Goal: Task Accomplishment & Management: Use online tool/utility

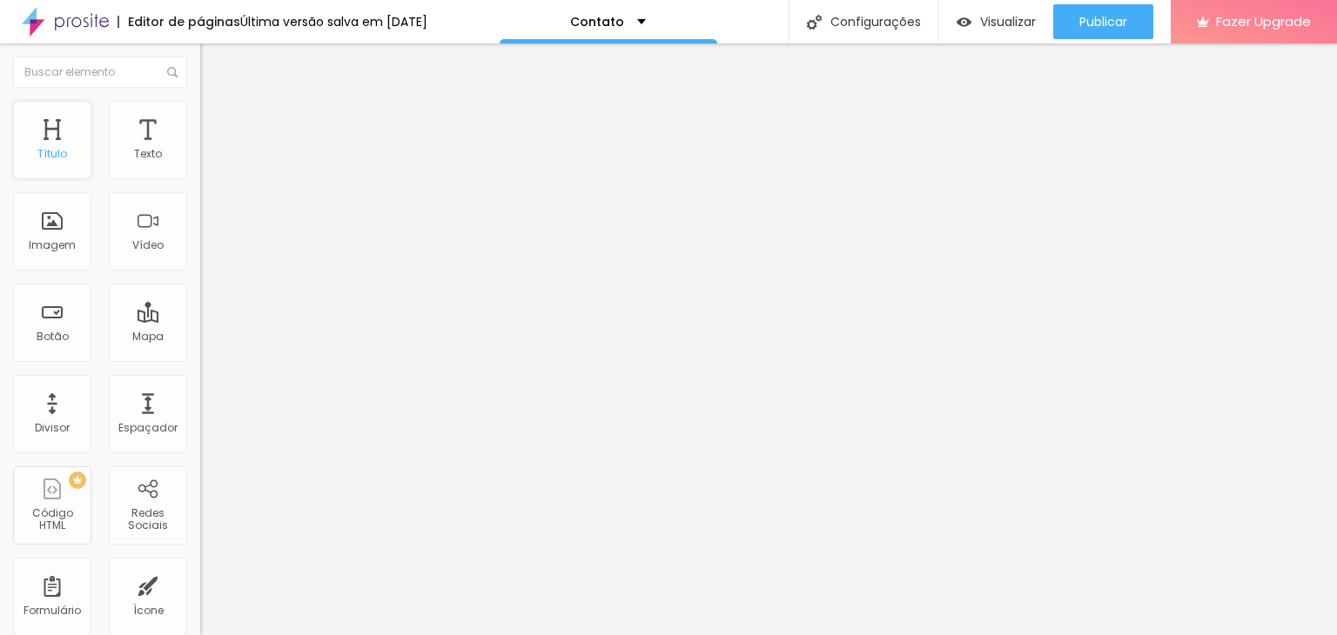
click at [56, 131] on div "Título" at bounding box center [52, 140] width 78 height 78
click at [49, 158] on div "Título" at bounding box center [52, 154] width 30 height 12
click at [136, 158] on div "Texto" at bounding box center [148, 154] width 28 height 12
click at [133, 135] on div "Texto" at bounding box center [148, 140] width 78 height 78
click at [38, 138] on div "Título" at bounding box center [52, 140] width 78 height 78
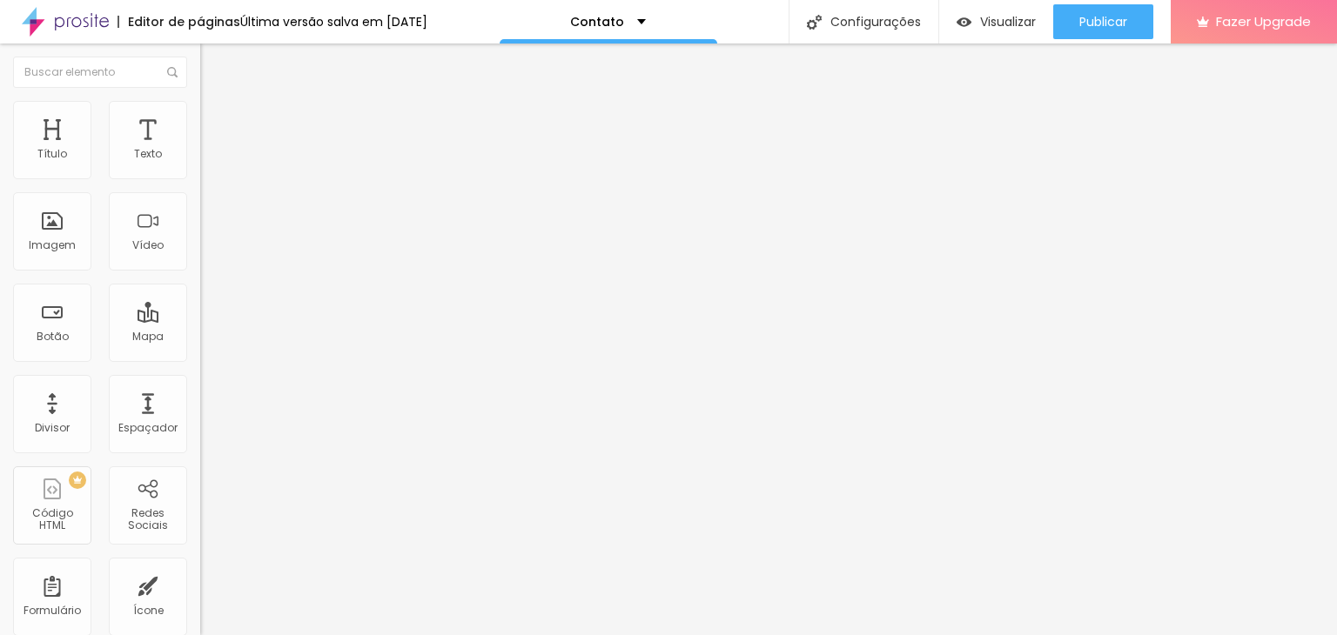
click at [212, 170] on div "Contato" at bounding box center [301, 162] width 178 height 16
click at [216, 120] on span "Estilo" at bounding box center [229, 112] width 27 height 15
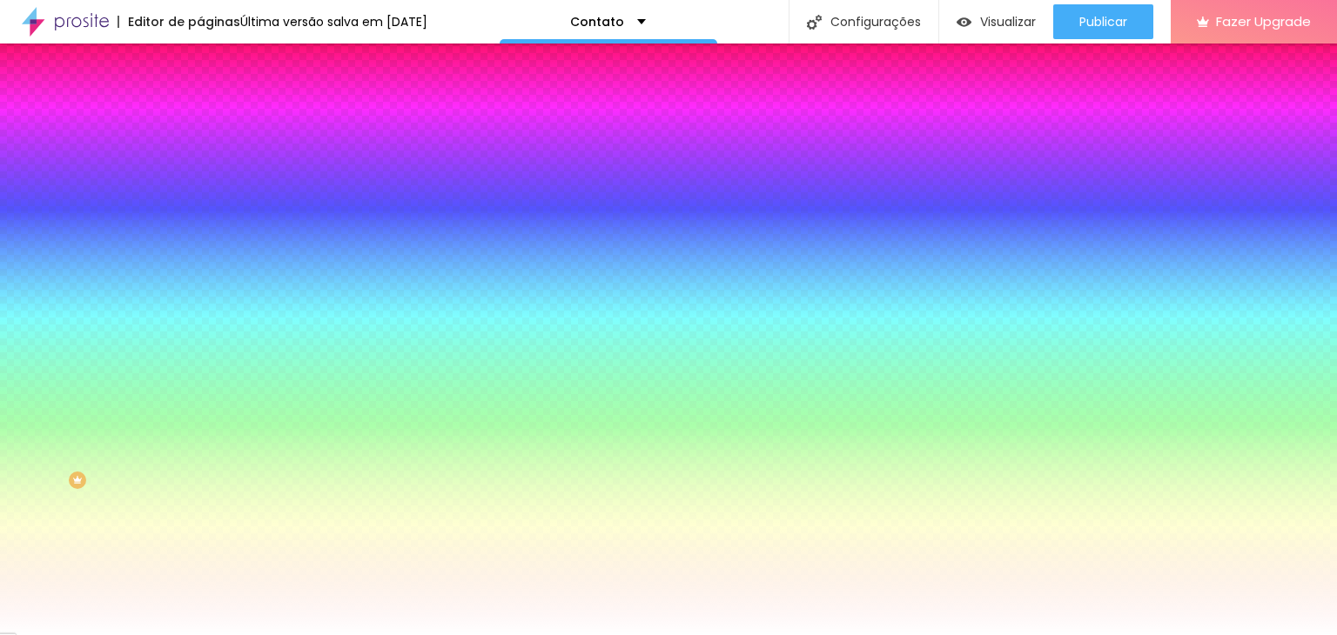
click at [200, 118] on li "Avançado" at bounding box center [300, 126] width 200 height 17
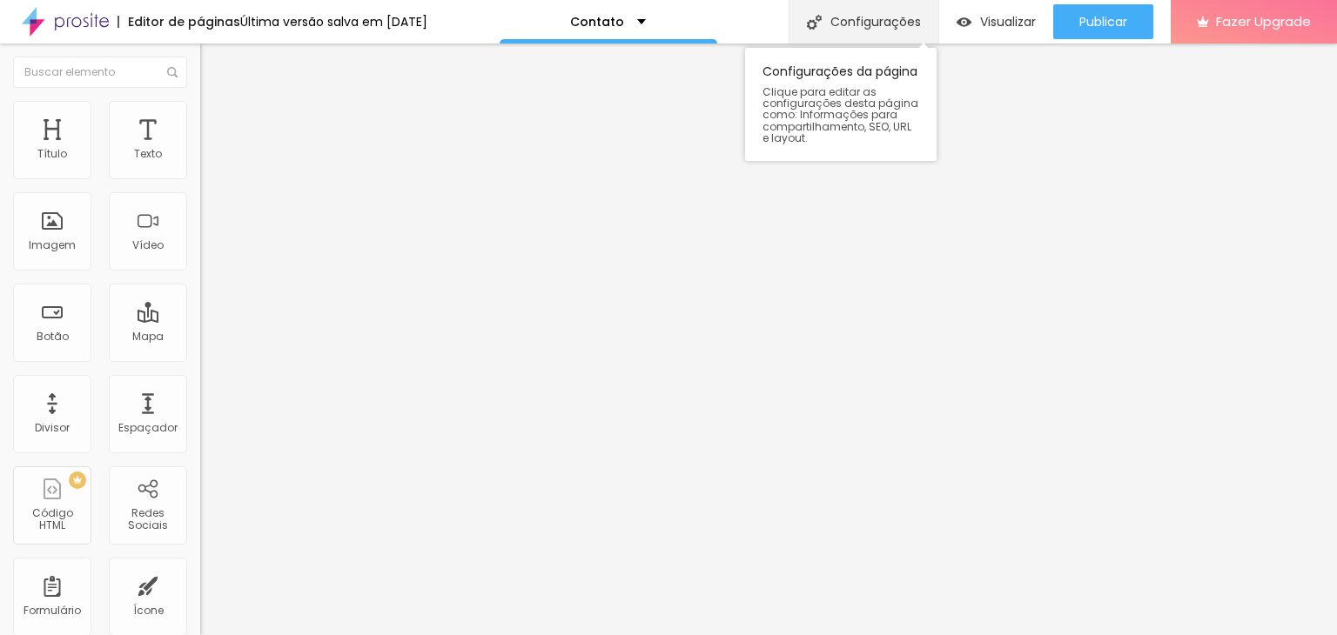
click at [837, 18] on div "Configurações" at bounding box center [864, 22] width 150 height 44
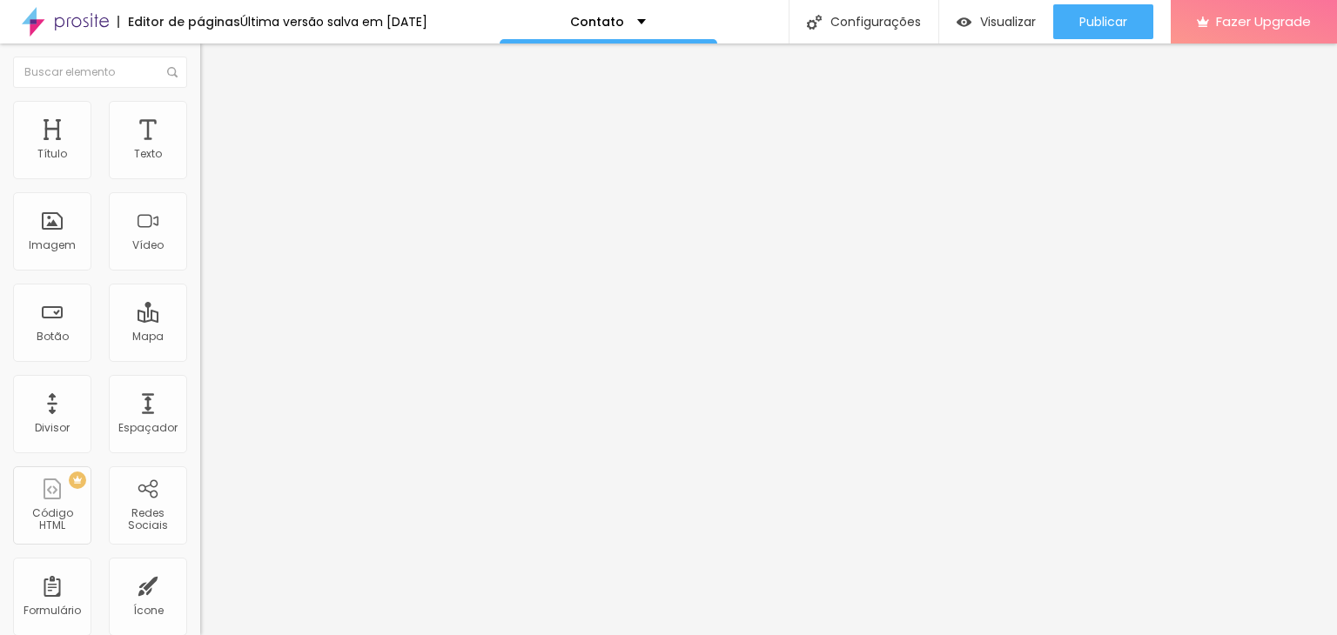
type input "Entre em contato - [PERSON_NAME]"
drag, startPoint x: 805, startPoint y: 451, endPoint x: 721, endPoint y: 455, distance: 84.5
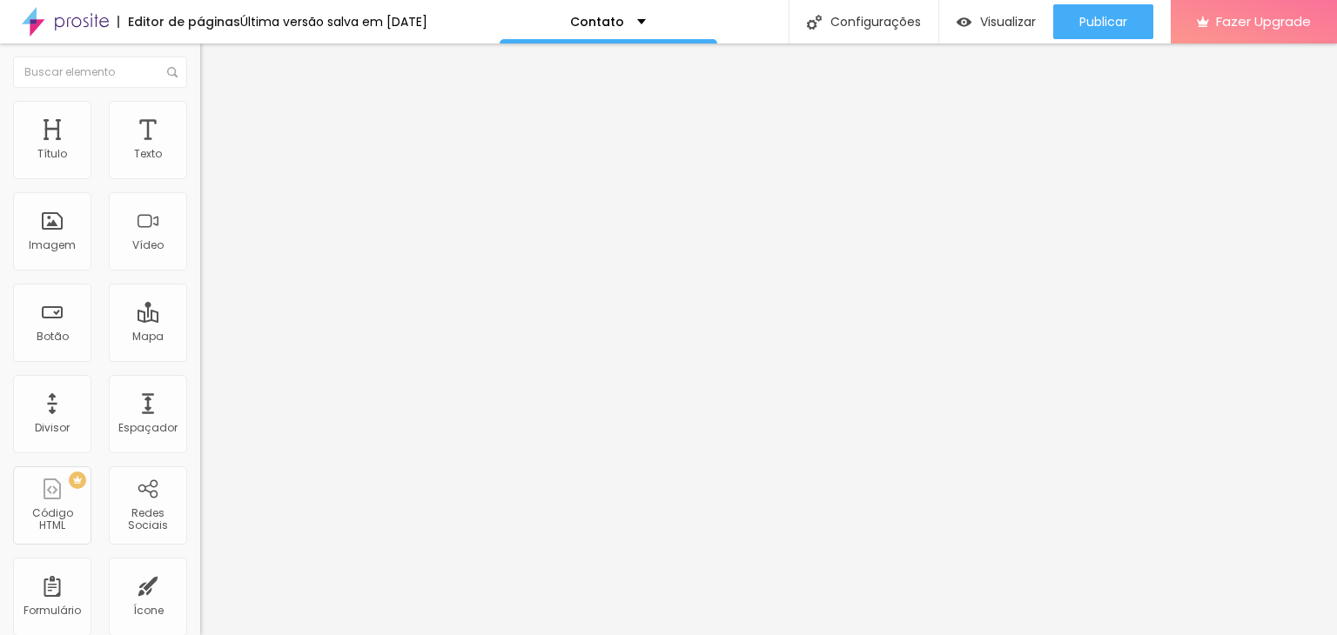
type textarea "Contato de [PERSON_NAME]"
click at [624, 17] on p "Contato" at bounding box center [597, 22] width 54 height 12
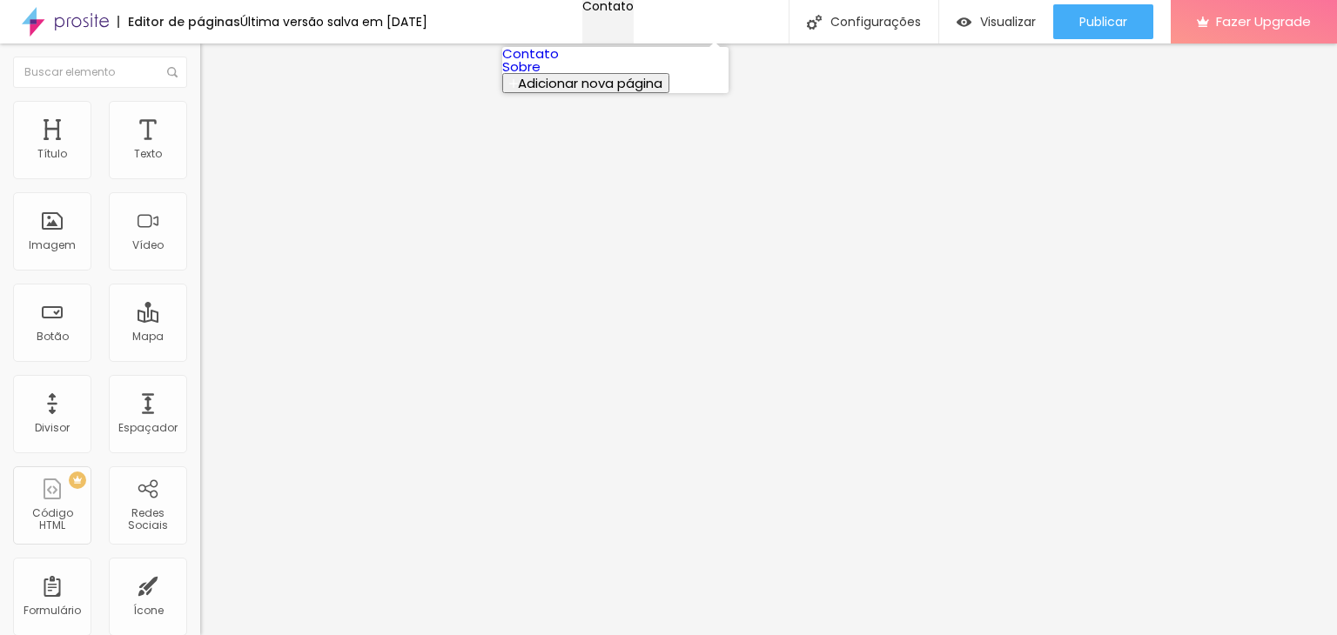
click at [634, 12] on div "Contato" at bounding box center [607, 6] width 51 height 12
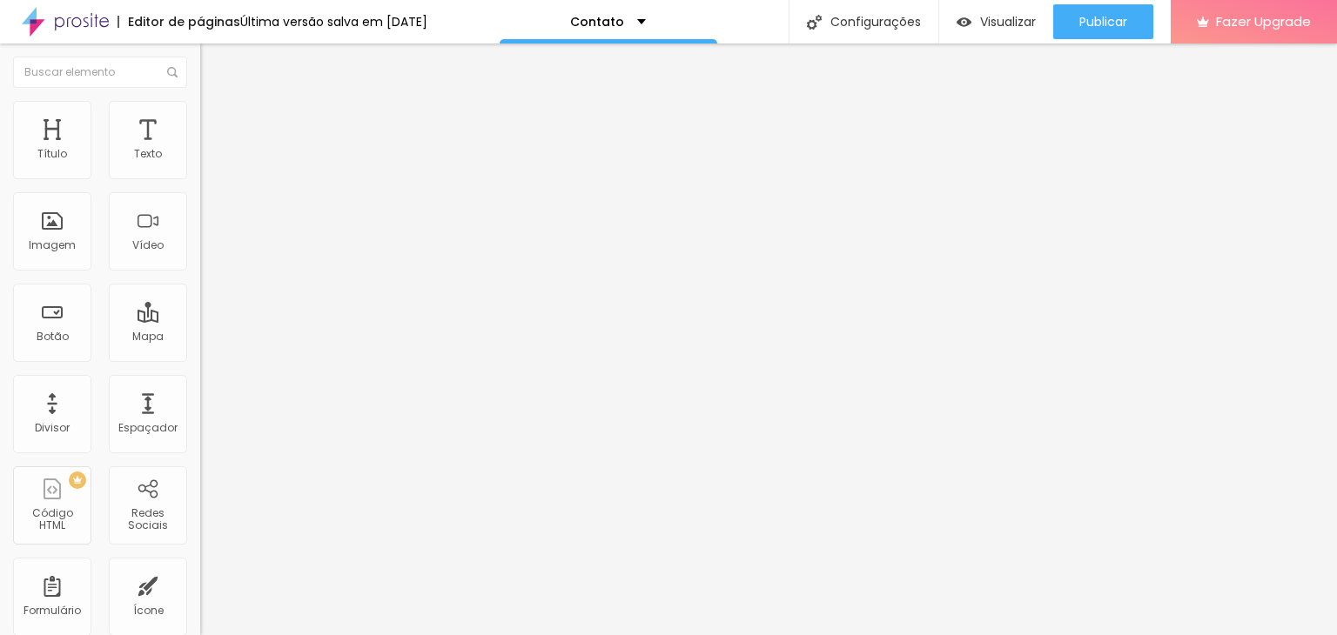
click at [200, 55] on button "Editar Formulário" at bounding box center [300, 64] width 200 height 40
click at [65, 245] on div "Imagem" at bounding box center [52, 245] width 47 height 12
click at [132, 336] on div "Mapa" at bounding box center [147, 337] width 31 height 12
click at [132, 332] on div "Mapa" at bounding box center [147, 337] width 31 height 12
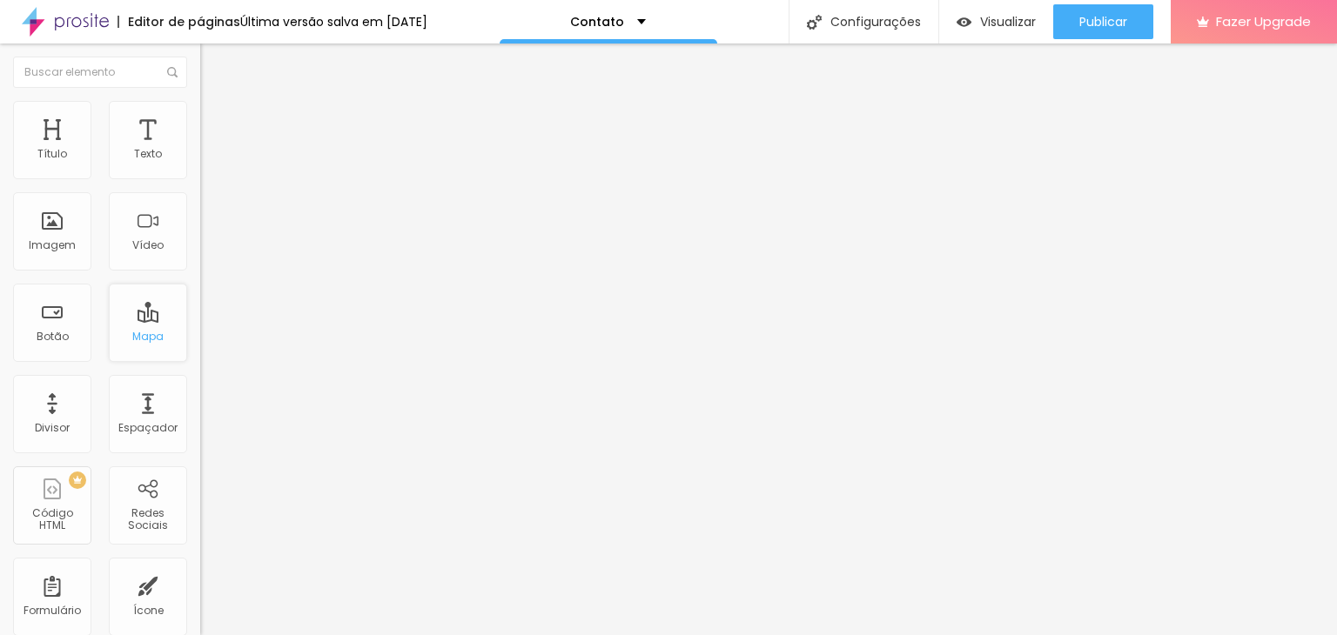
click at [138, 321] on div "Mapa" at bounding box center [148, 323] width 78 height 78
click at [213, 59] on img "button" at bounding box center [220, 64] width 14 height 14
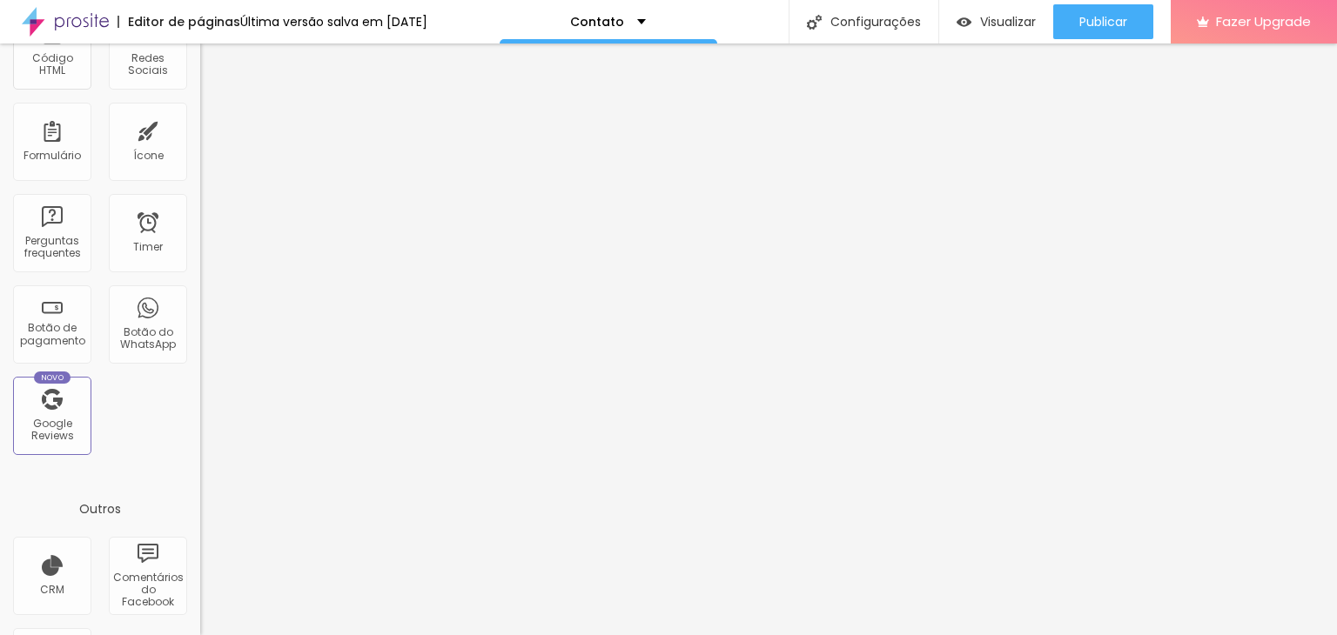
scroll to position [453, 0]
click at [150, 309] on div "Botão do WhatsApp" at bounding box center [148, 327] width 78 height 78
click at [131, 334] on div "Botão do WhatsApp" at bounding box center [147, 341] width 69 height 25
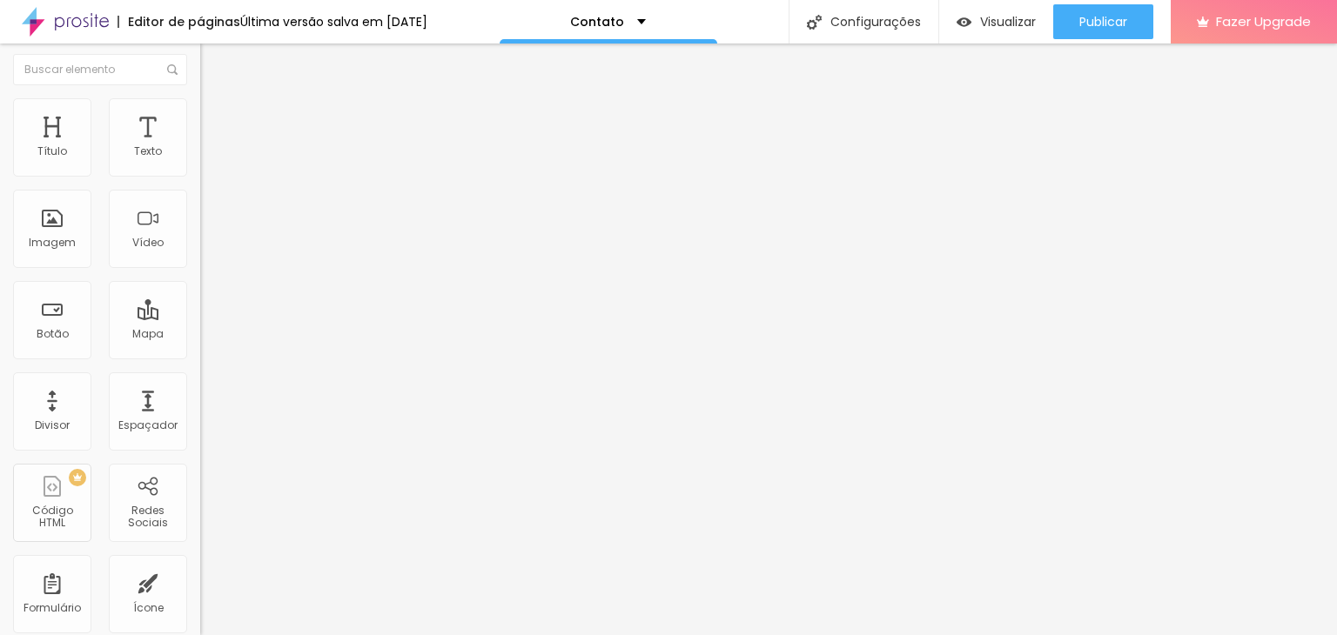
scroll to position [0, 0]
click at [50, 161] on div "Título" at bounding box center [52, 140] width 78 height 78
click at [646, 20] on div "Contato" at bounding box center [608, 22] width 76 height 12
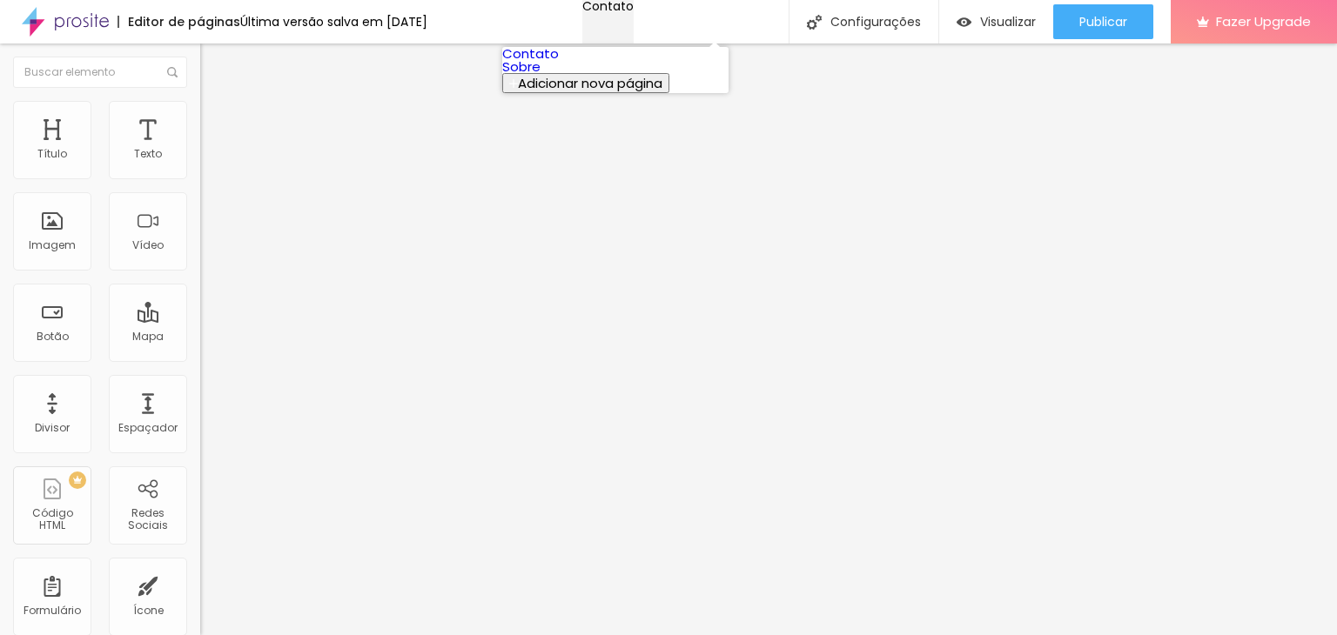
click at [634, 12] on div "Contato" at bounding box center [607, 6] width 51 height 12
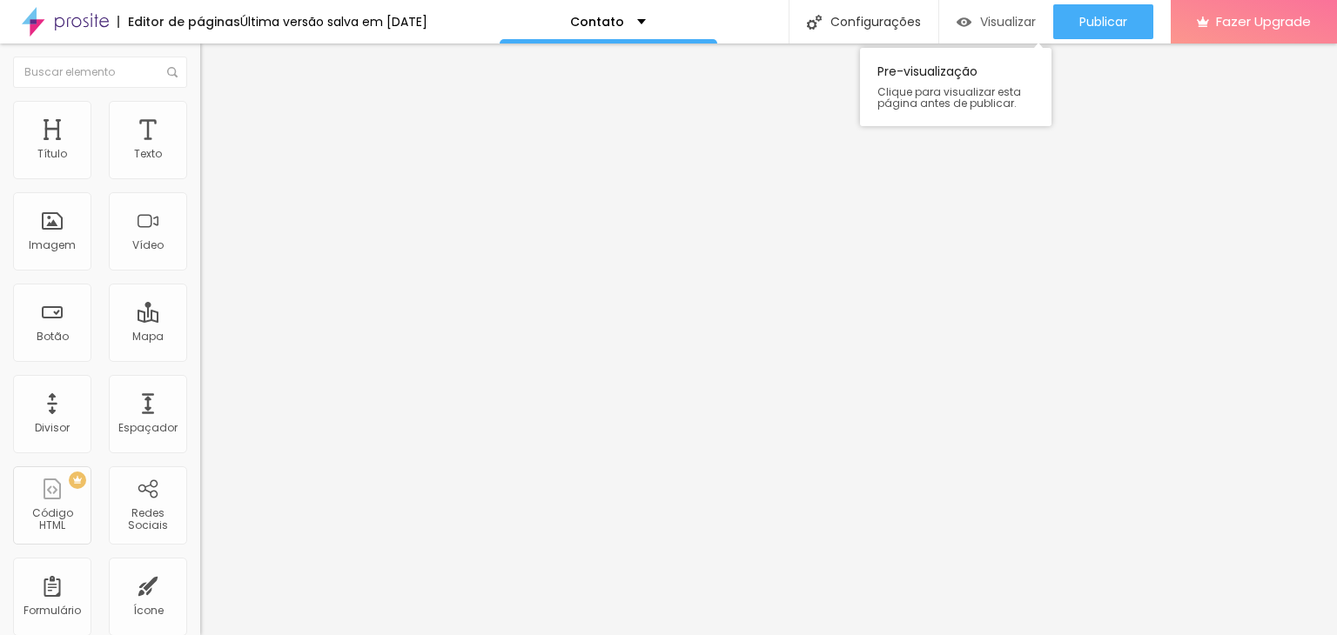
click at [1002, 23] on span "Visualizar" at bounding box center [1008, 22] width 56 height 14
